Goal: Communication & Community: Answer question/provide support

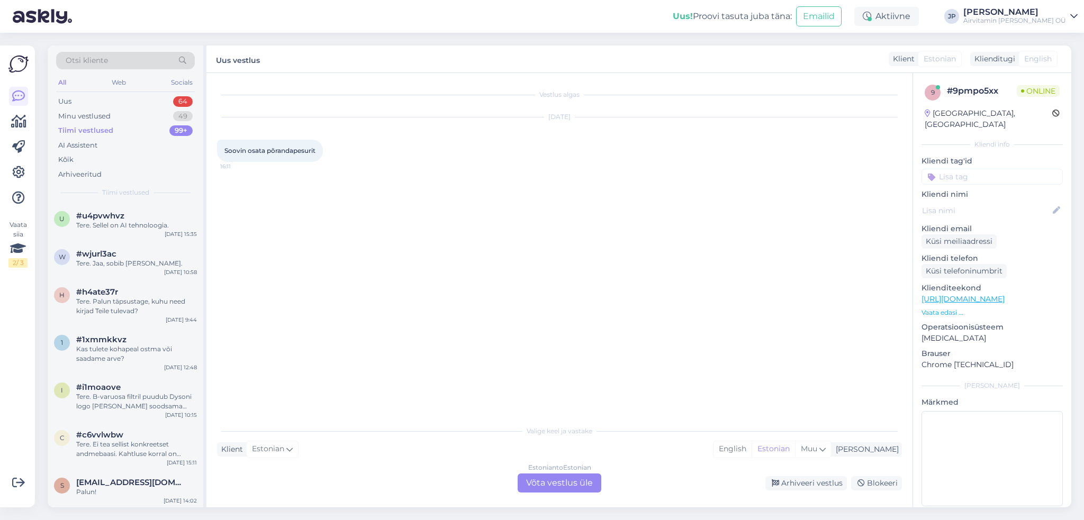
click at [550, 485] on div "Estonian to Estonian Võta vestlus üle" at bounding box center [559, 483] width 84 height 19
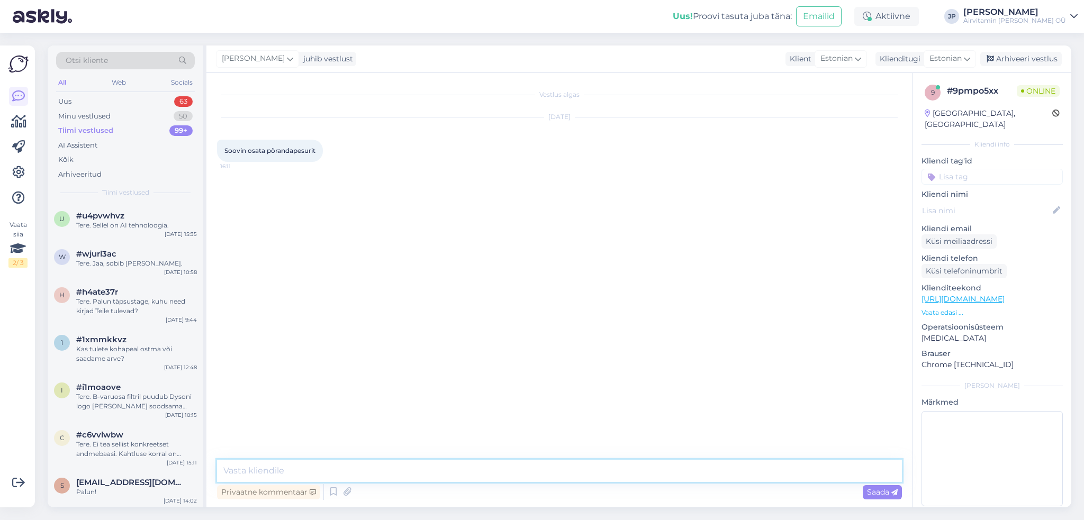
click at [295, 472] on textarea at bounding box center [559, 471] width 685 height 22
type textarea "Tere,"
type textarea "[PERSON_NAME], kas [PERSON_NAME] midagi valinud?"
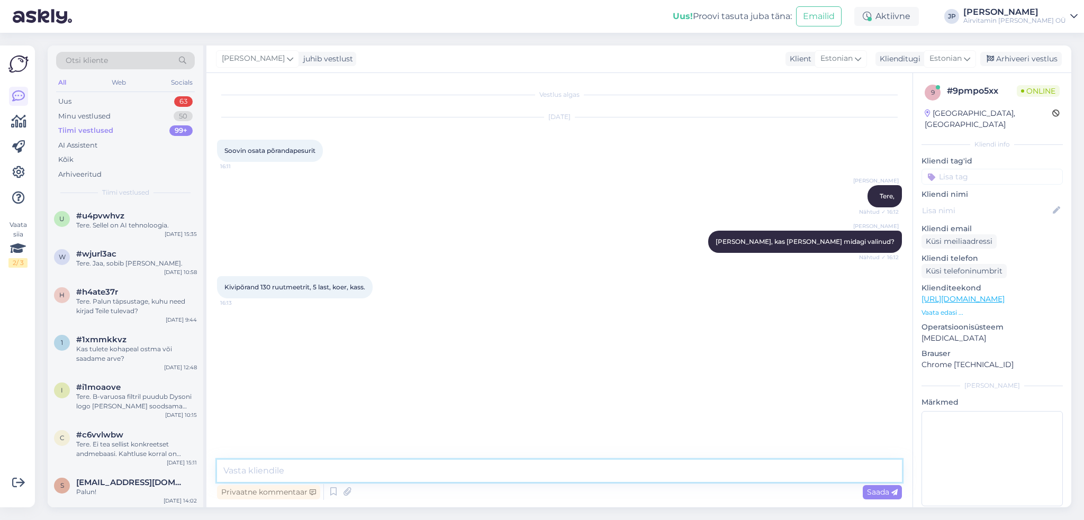
click at [275, 469] on textarea at bounding box center [559, 471] width 685 height 22
type textarea "t"
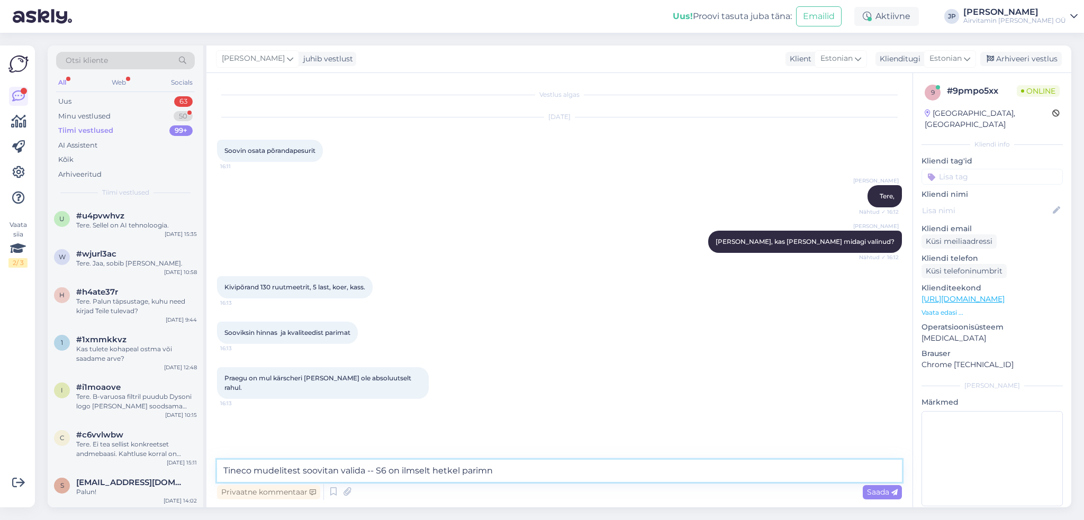
type textarea "Tineco mudelitest soovitan valida -- S6 on ilmselt hetkel parim"
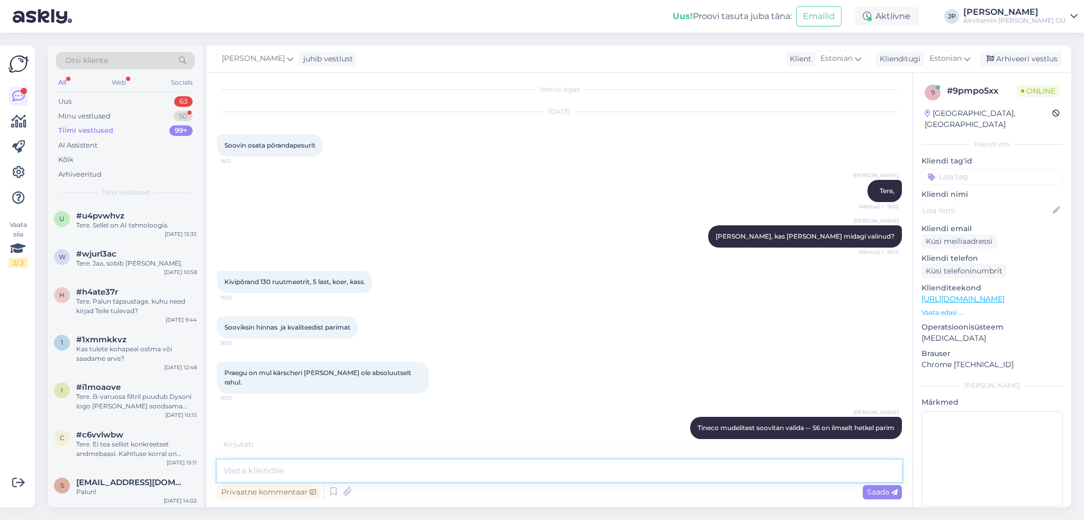
scroll to position [51, 0]
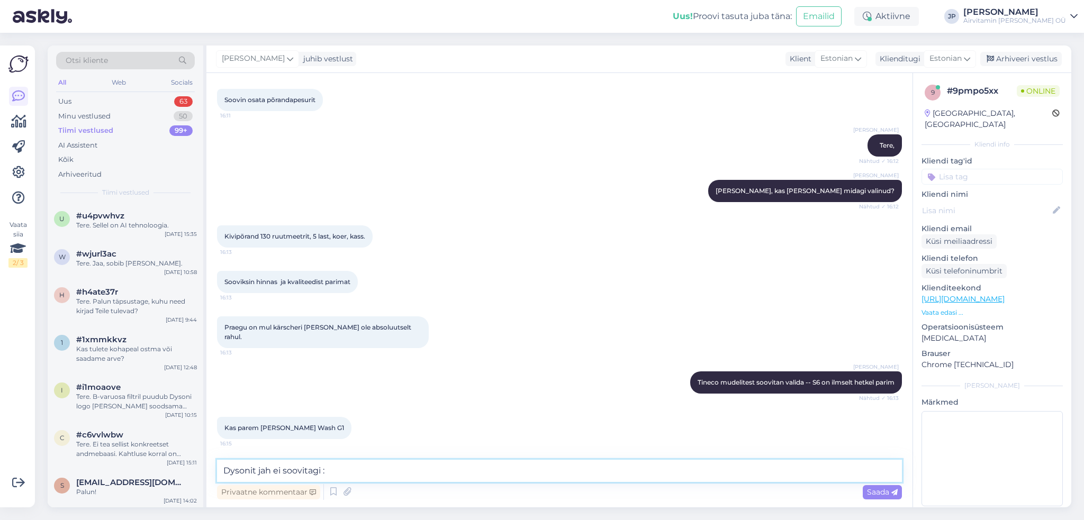
type textarea "Dysonit jah ei soovitagi :)"
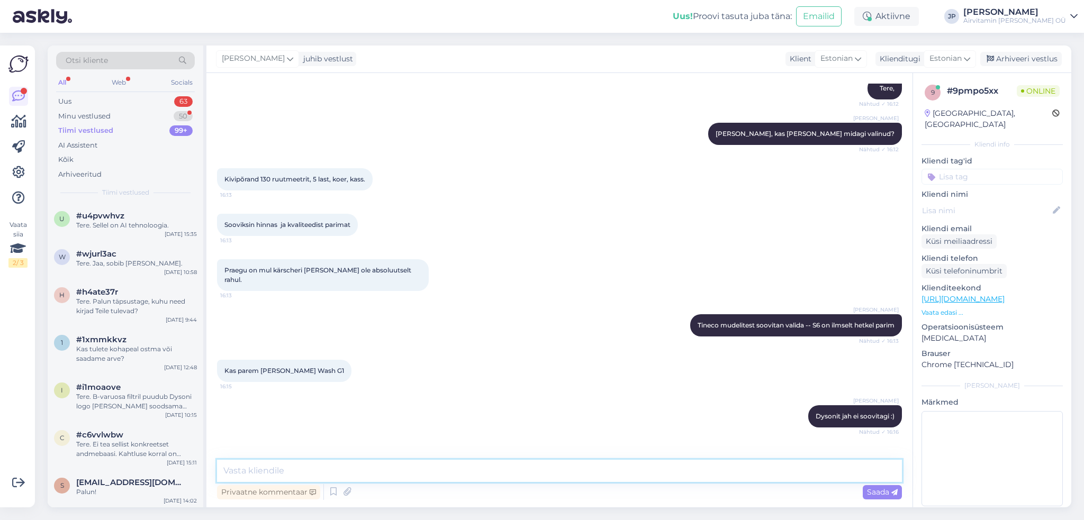
scroll to position [142, 0]
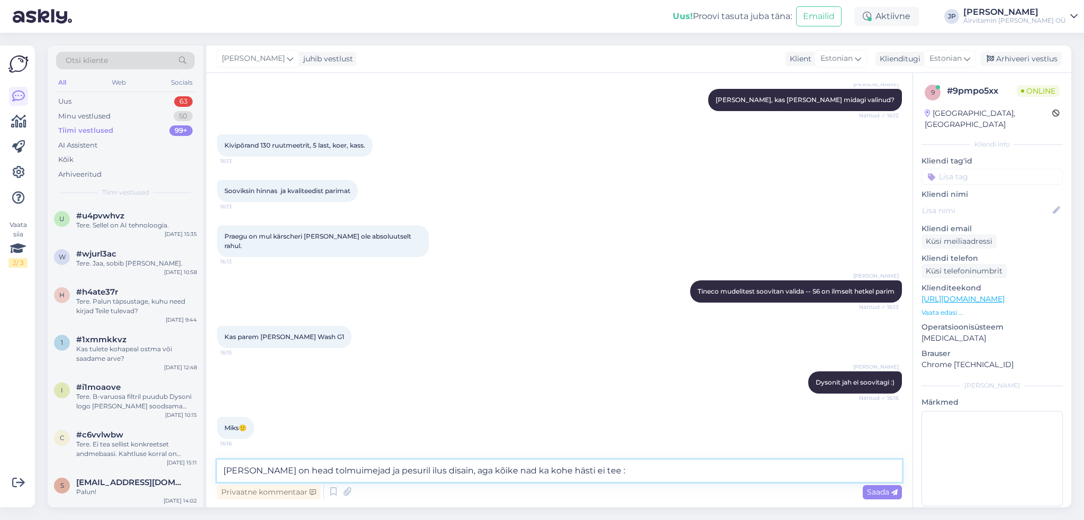
type textarea "[PERSON_NAME] on head tolmuimejad ja pesuril ilus disain, aga kõike nad ka kohe…"
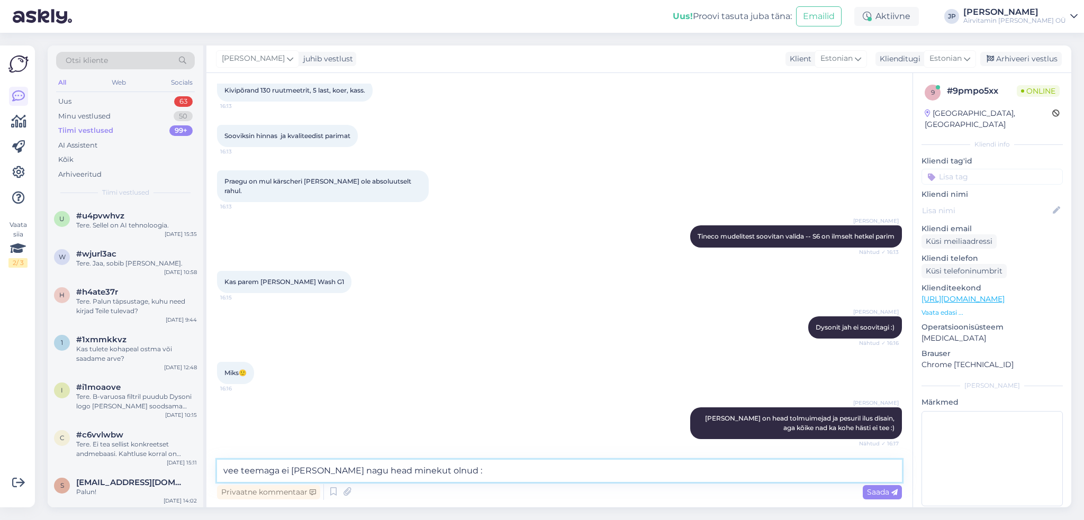
type textarea "vee teemaga ei [PERSON_NAME] nagu head minekut olnud :)"
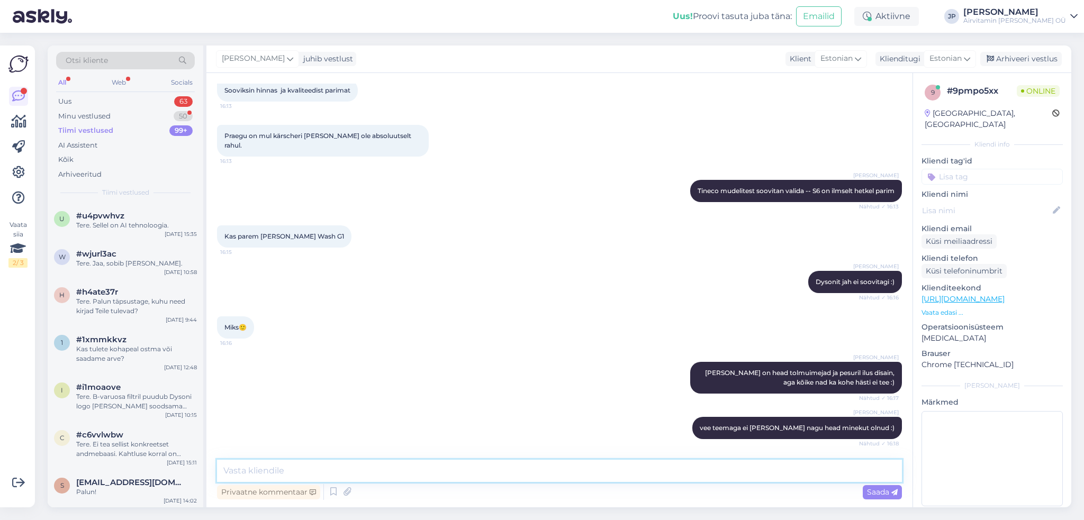
scroll to position [288, 0]
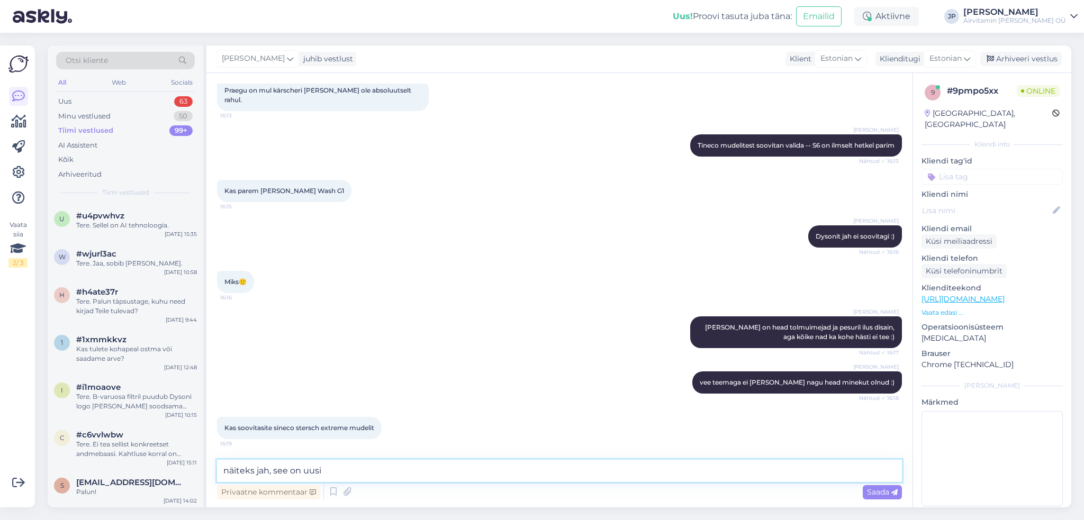
type textarea "näiteks jah, see on uusim"
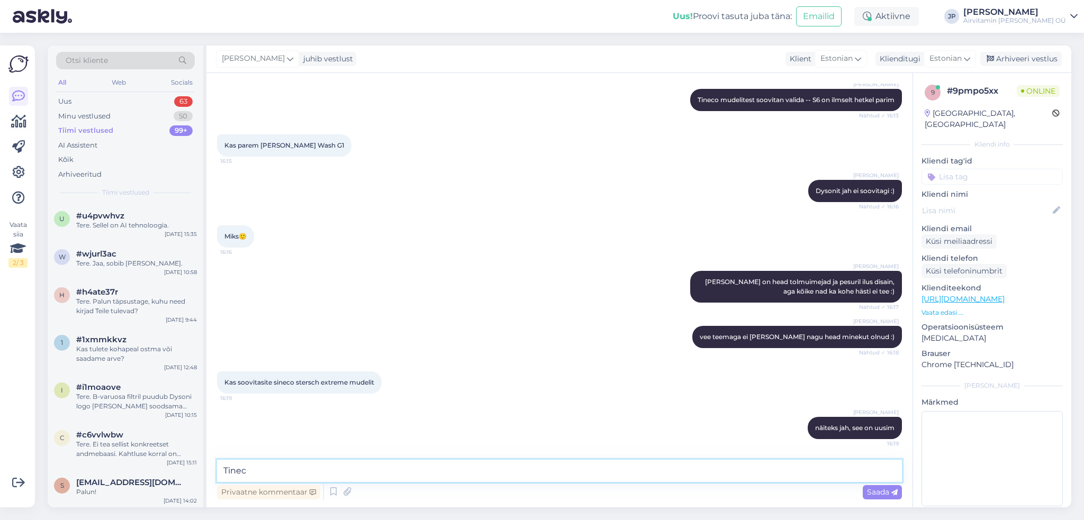
type textarea "Tineco"
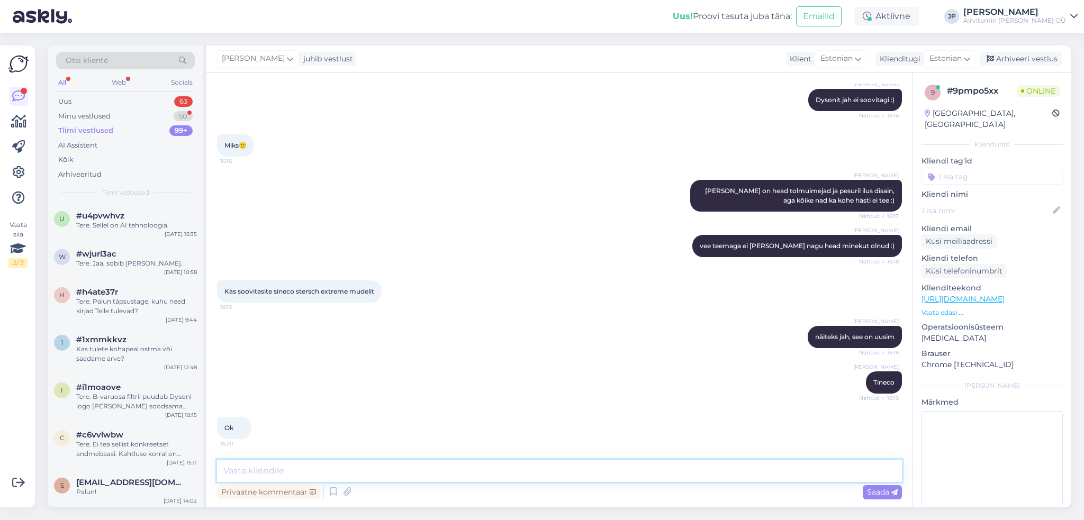
scroll to position [470, 0]
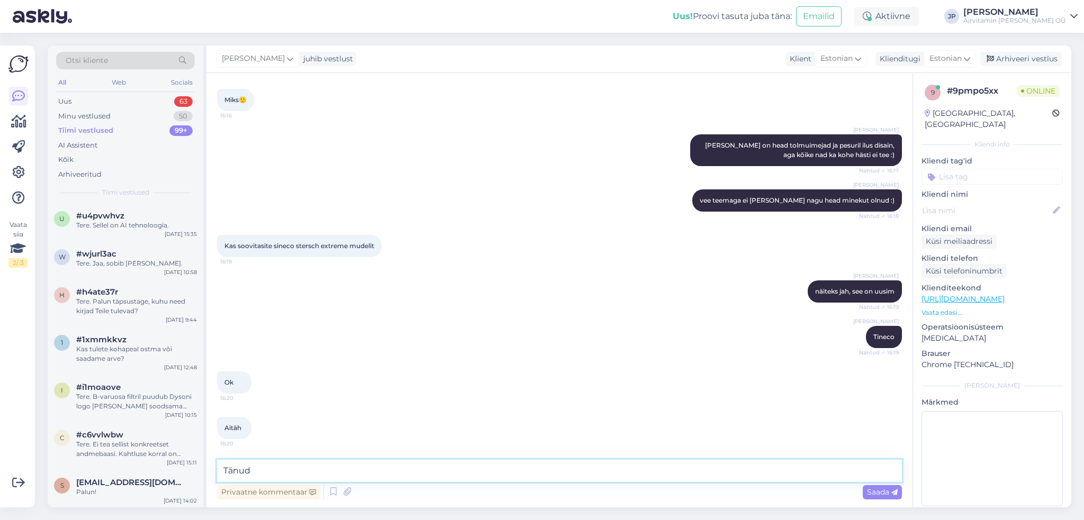
type textarea "Tänud!"
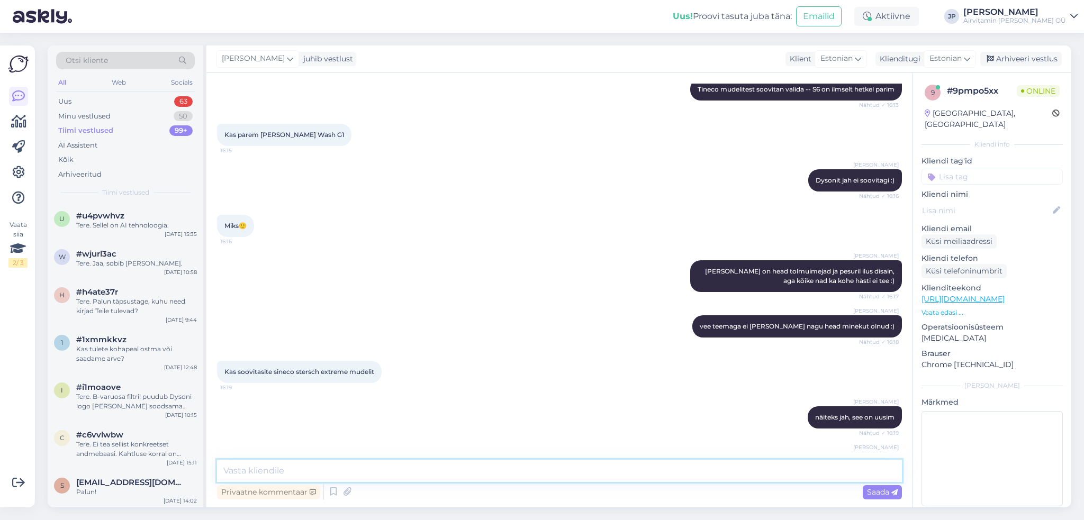
scroll to position [515, 0]
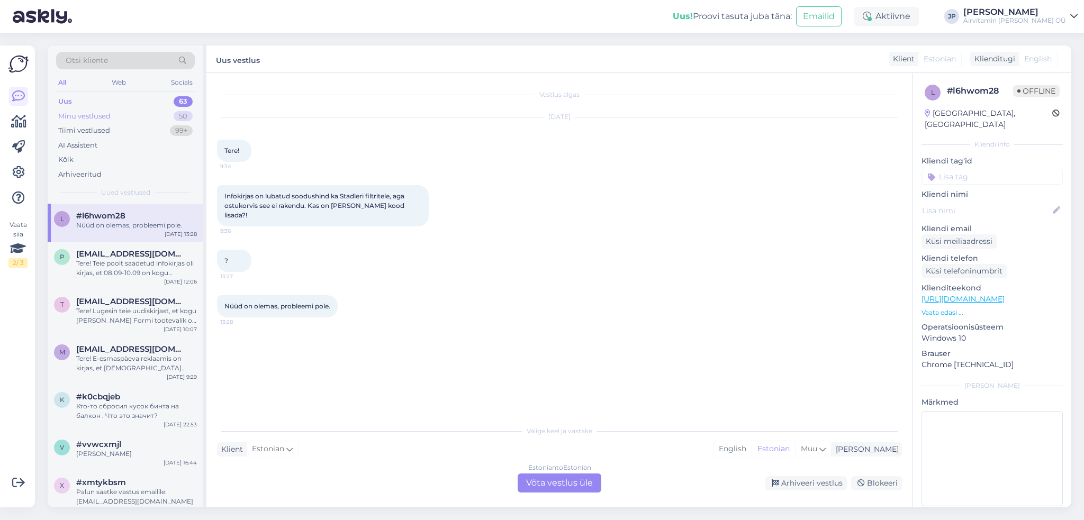
click at [98, 115] on div "Minu vestlused" at bounding box center [84, 116] width 52 height 11
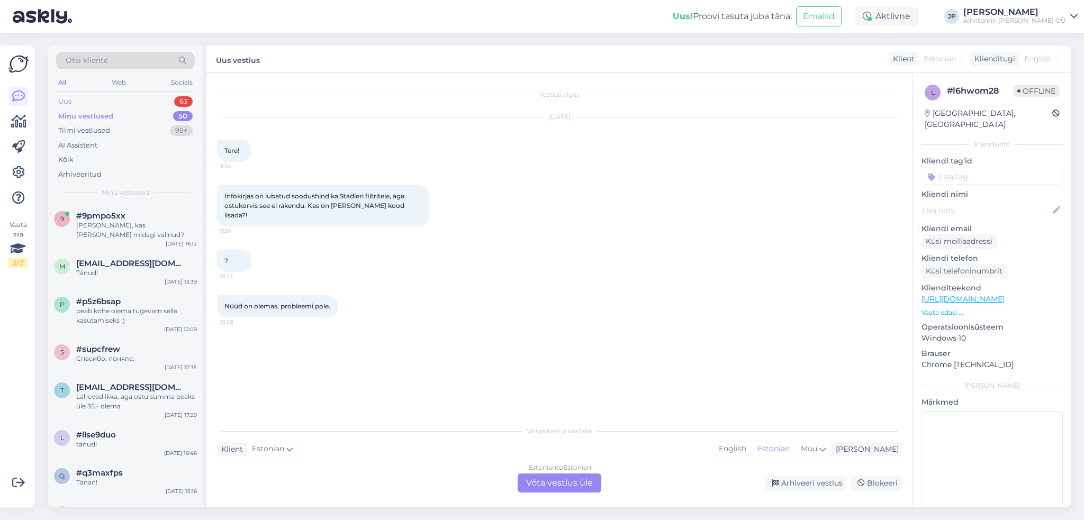
click at [75, 99] on div "Uus 63" at bounding box center [125, 101] width 139 height 15
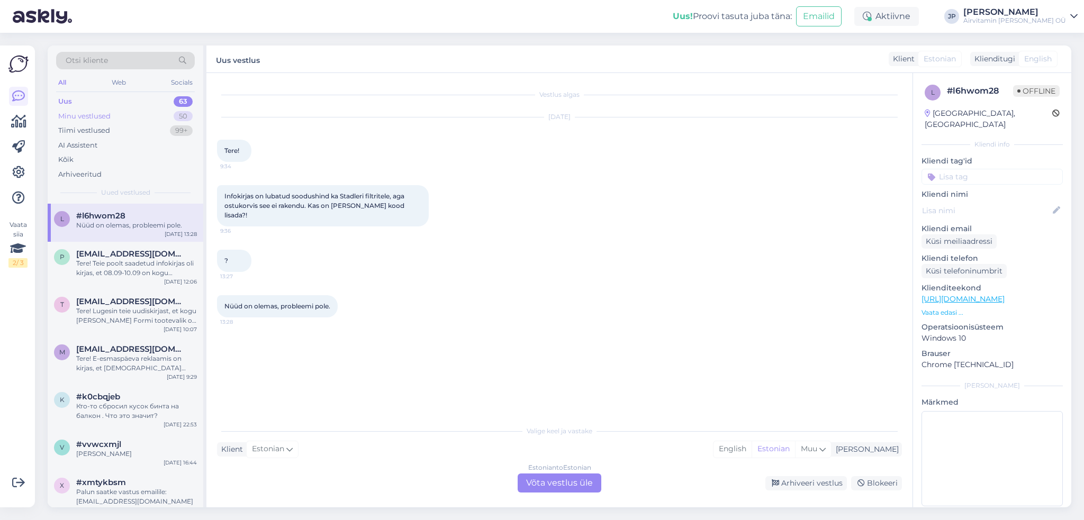
click at [87, 117] on div "Minu vestlused" at bounding box center [84, 116] width 52 height 11
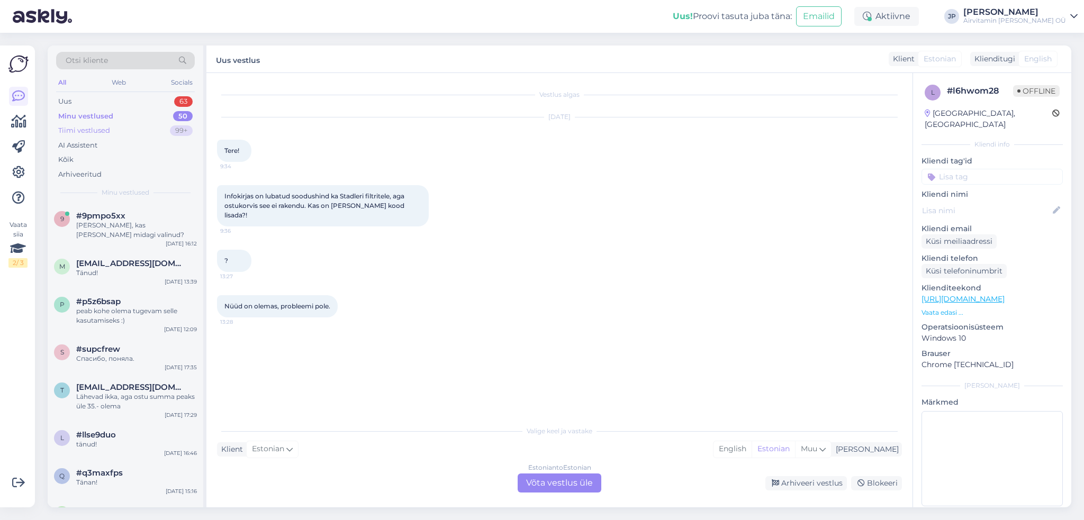
click at [87, 131] on div "Tiimi vestlused" at bounding box center [84, 130] width 52 height 11
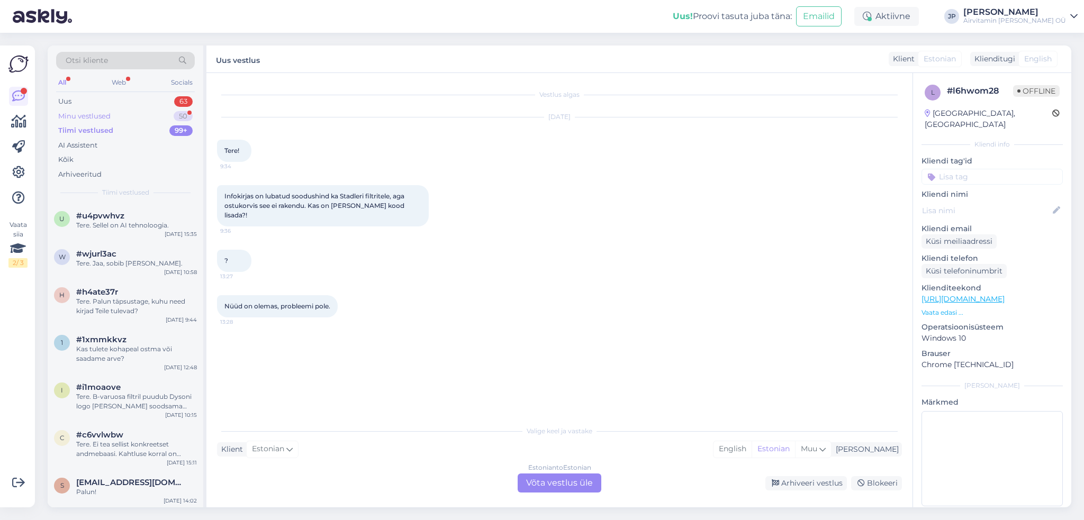
click at [93, 115] on div "Minu vestlused" at bounding box center [84, 116] width 52 height 11
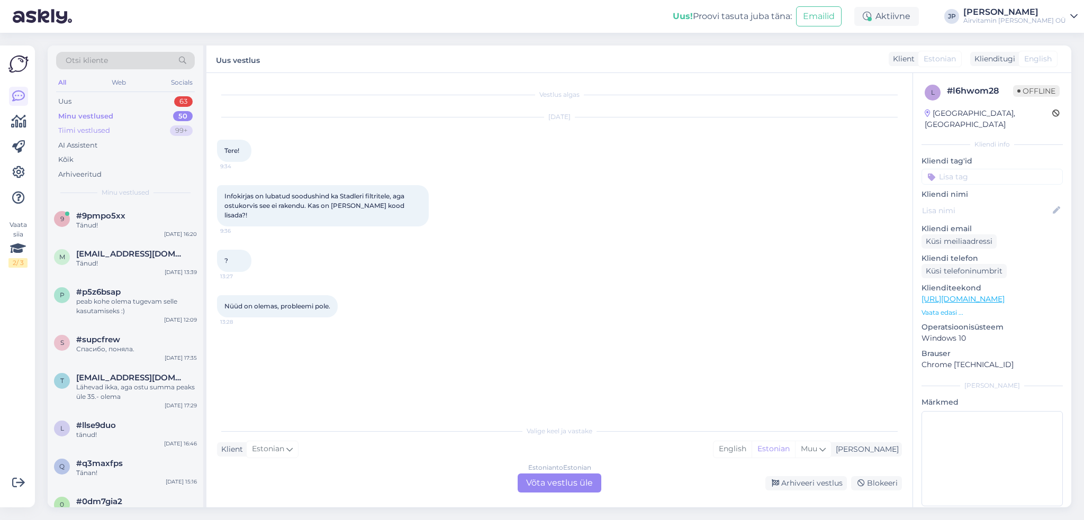
click at [94, 129] on div "Tiimi vestlused" at bounding box center [84, 130] width 52 height 11
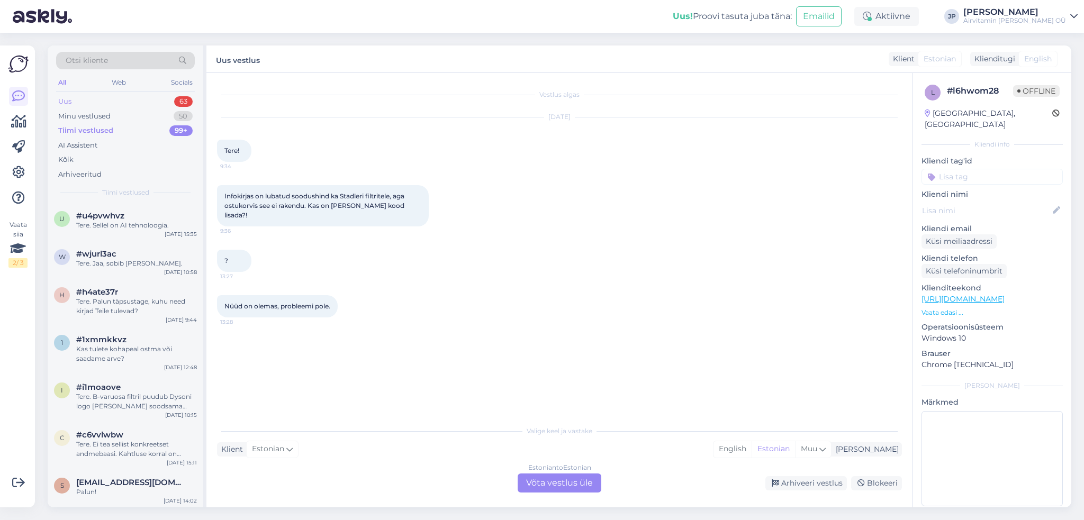
click at [87, 103] on div "Uus 63" at bounding box center [125, 101] width 139 height 15
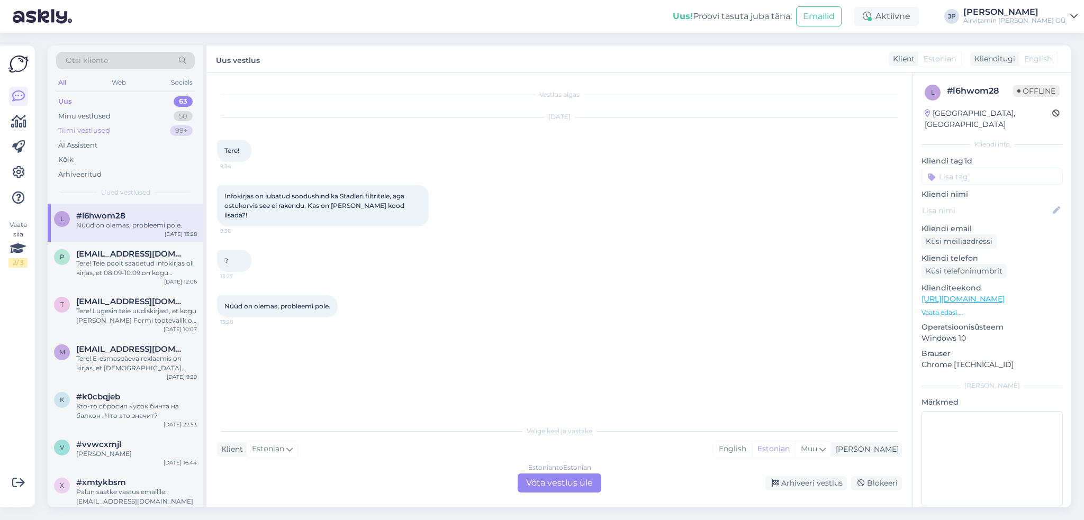
click at [80, 132] on div "Tiimi vestlused" at bounding box center [84, 130] width 52 height 11
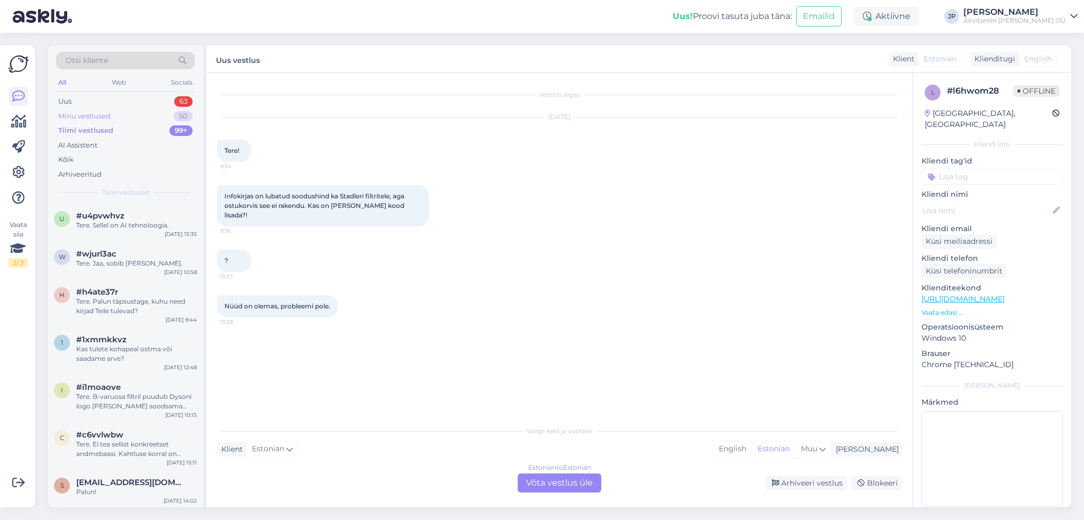
click at [75, 118] on div "Minu vestlused" at bounding box center [84, 116] width 52 height 11
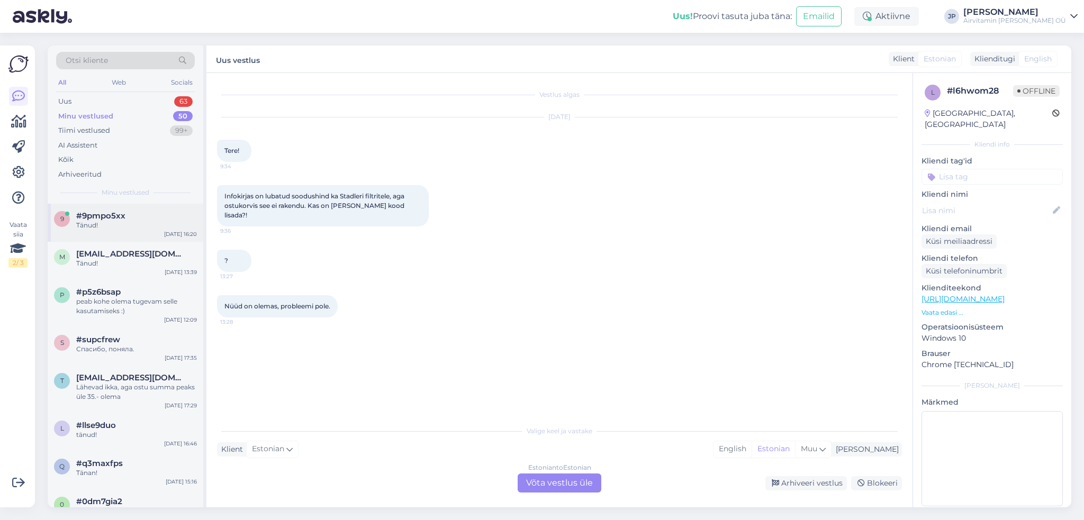
click at [100, 217] on span "#9pmpo5xx" at bounding box center [100, 216] width 49 height 10
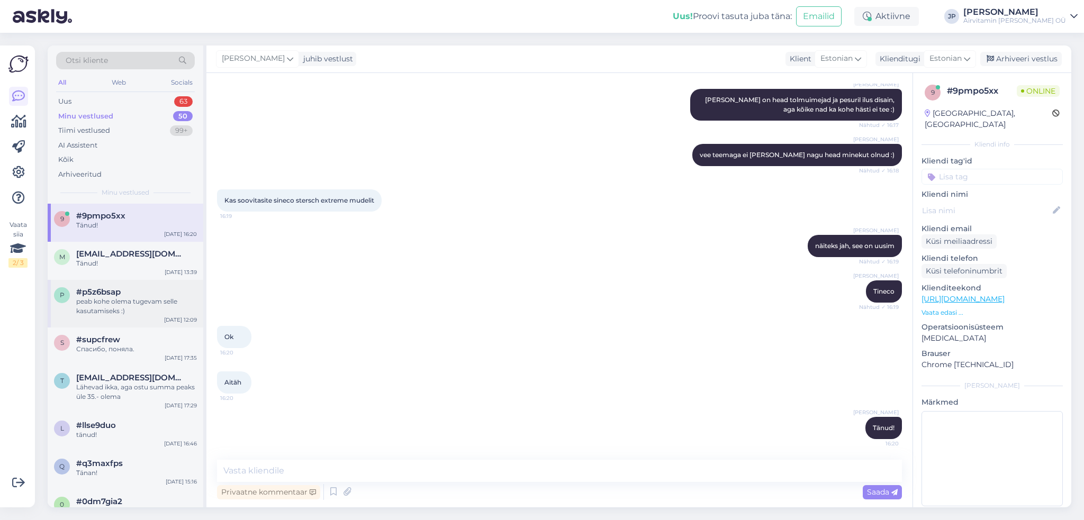
click at [113, 303] on div "peab kohe olema tugevam selle kasutamiseks :)" at bounding box center [136, 306] width 121 height 19
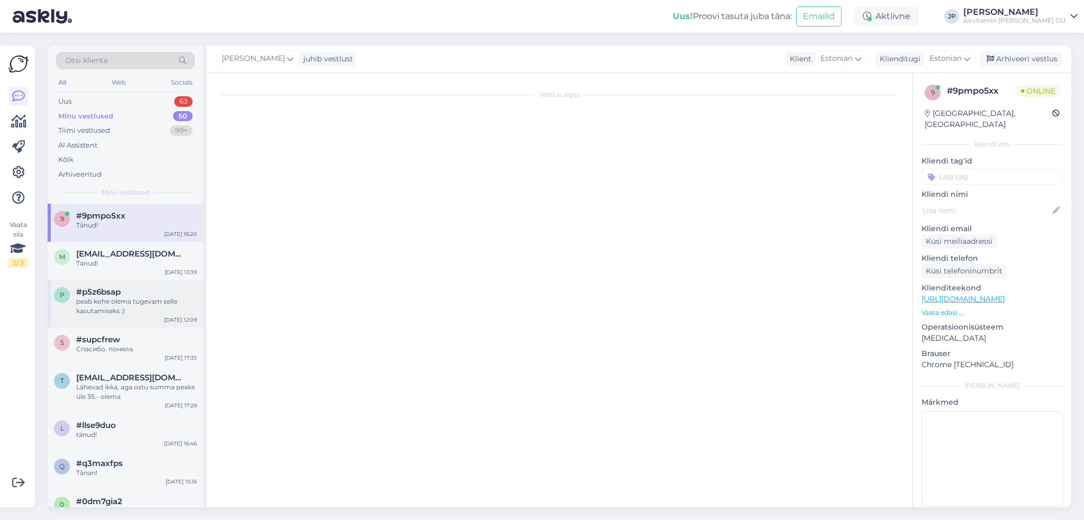
scroll to position [0, 0]
